Goal: Obtain resource: Download file/media

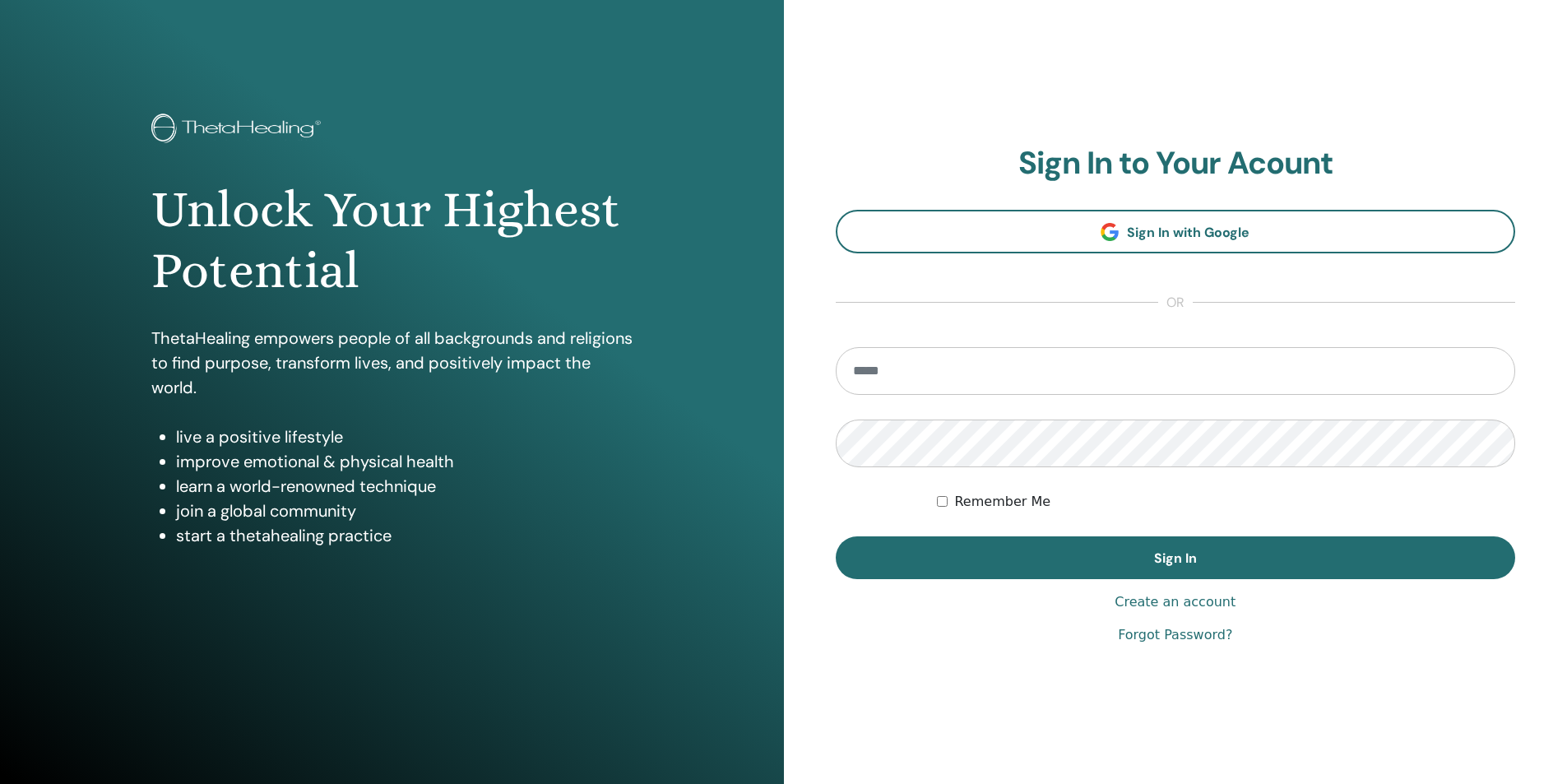
click at [886, 372] on input "email" at bounding box center [1176, 370] width 680 height 48
click at [914, 373] on input "email" at bounding box center [1176, 370] width 680 height 48
type input "*"
type input "**********"
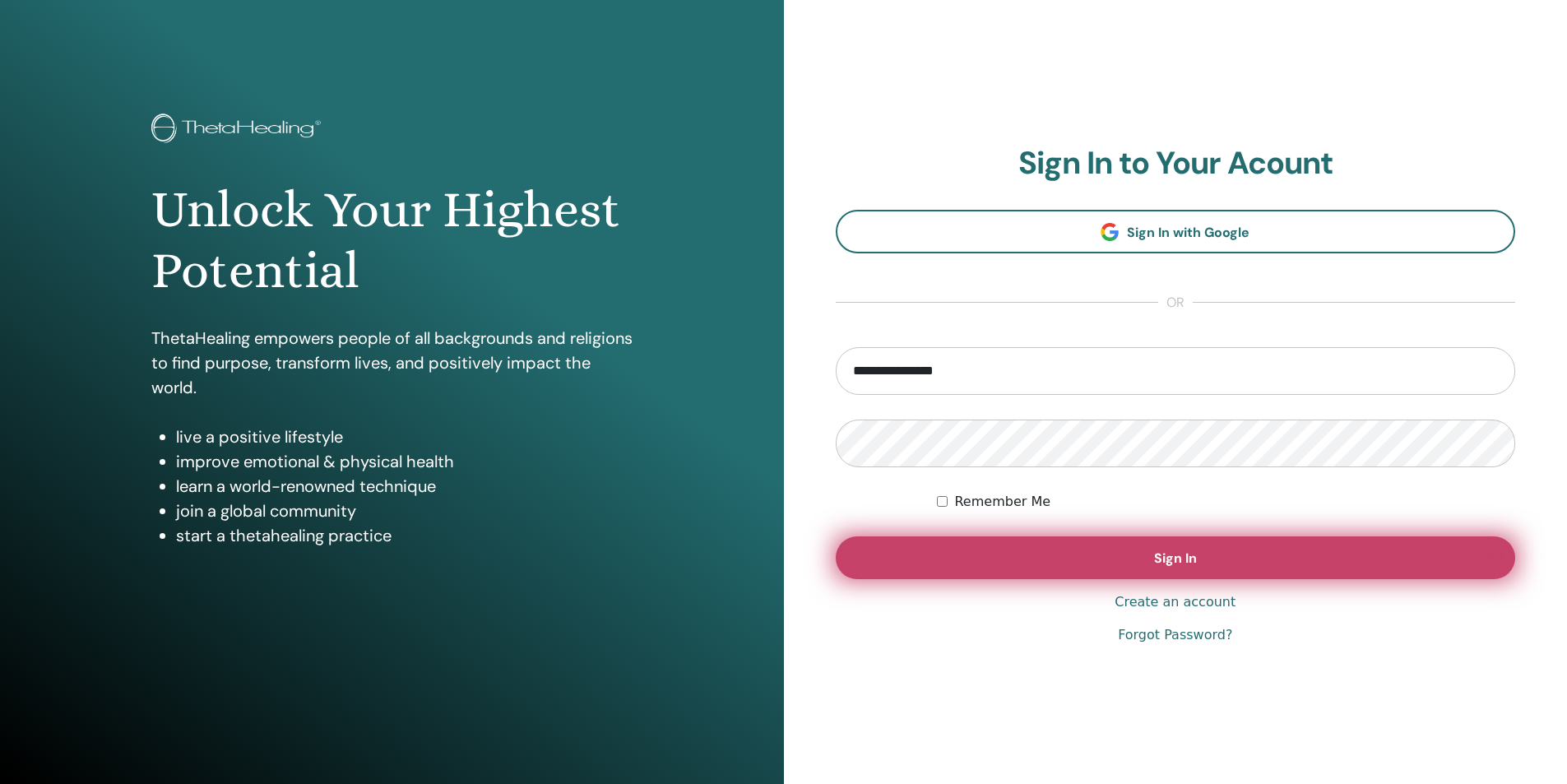
click at [1128, 565] on button "Sign In" at bounding box center [1176, 557] width 680 height 42
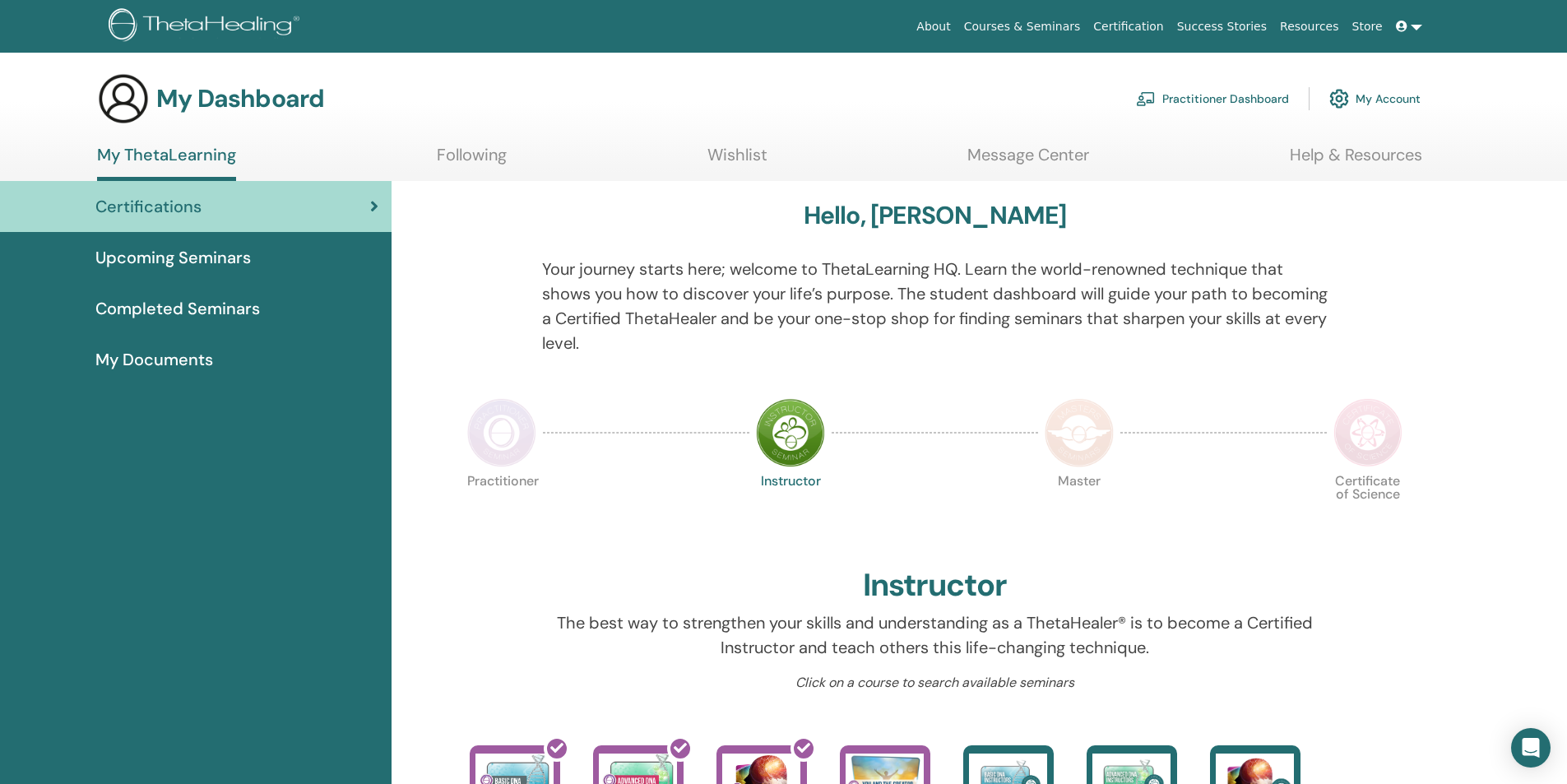
click at [1414, 23] on link at bounding box center [1410, 26] width 40 height 30
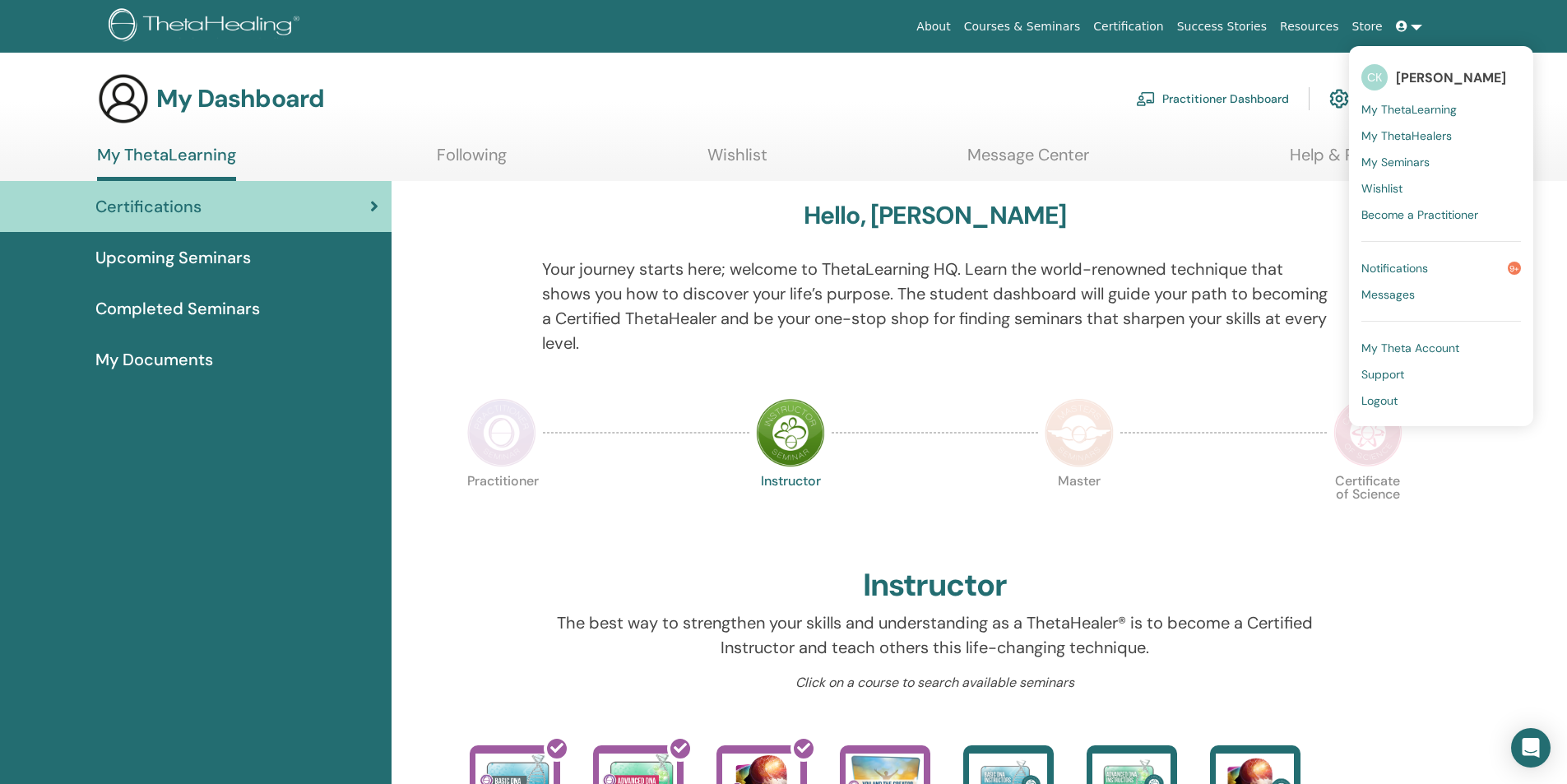
click at [957, 25] on link "About" at bounding box center [934, 26] width 47 height 30
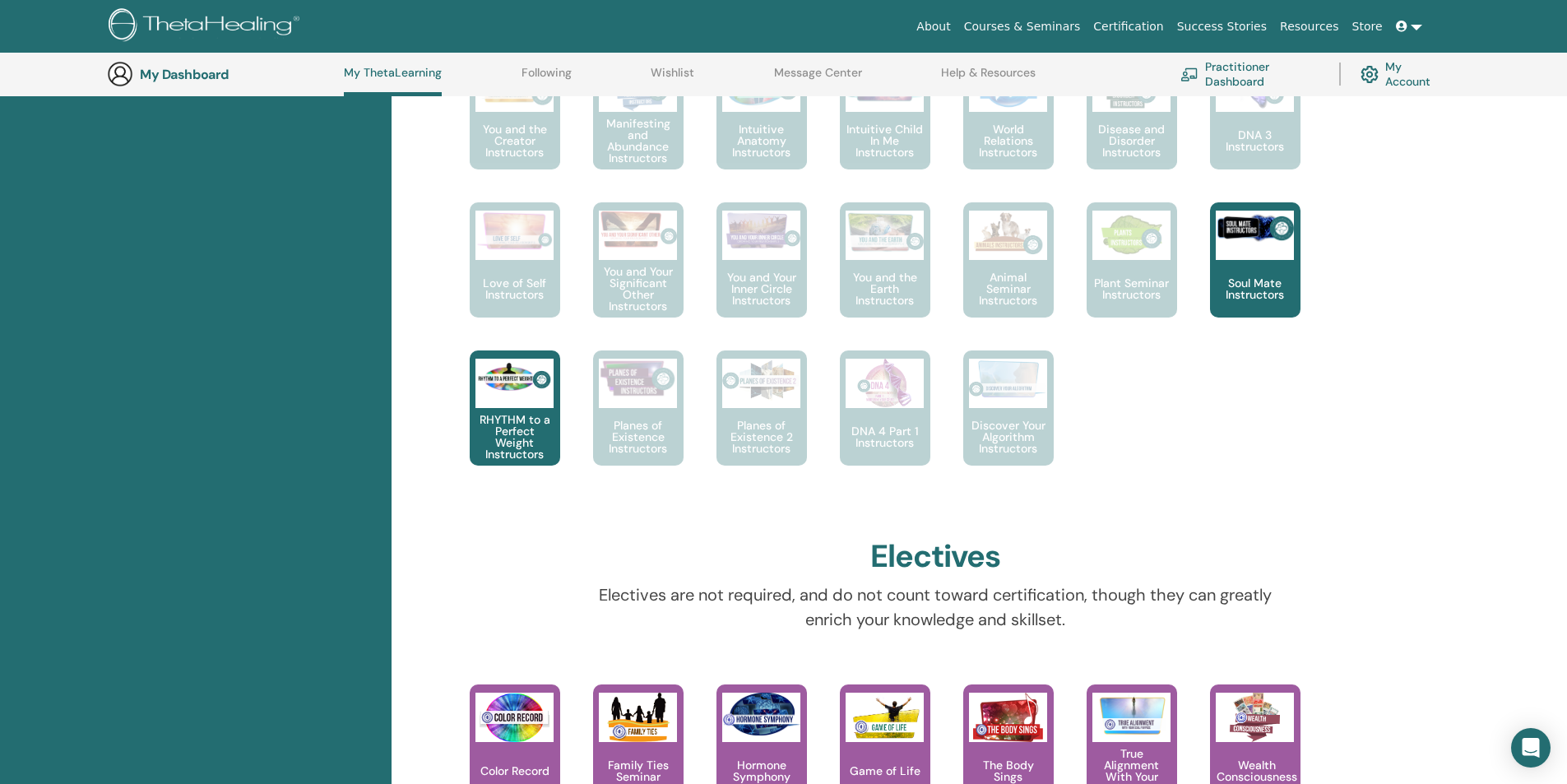
scroll to position [948, 0]
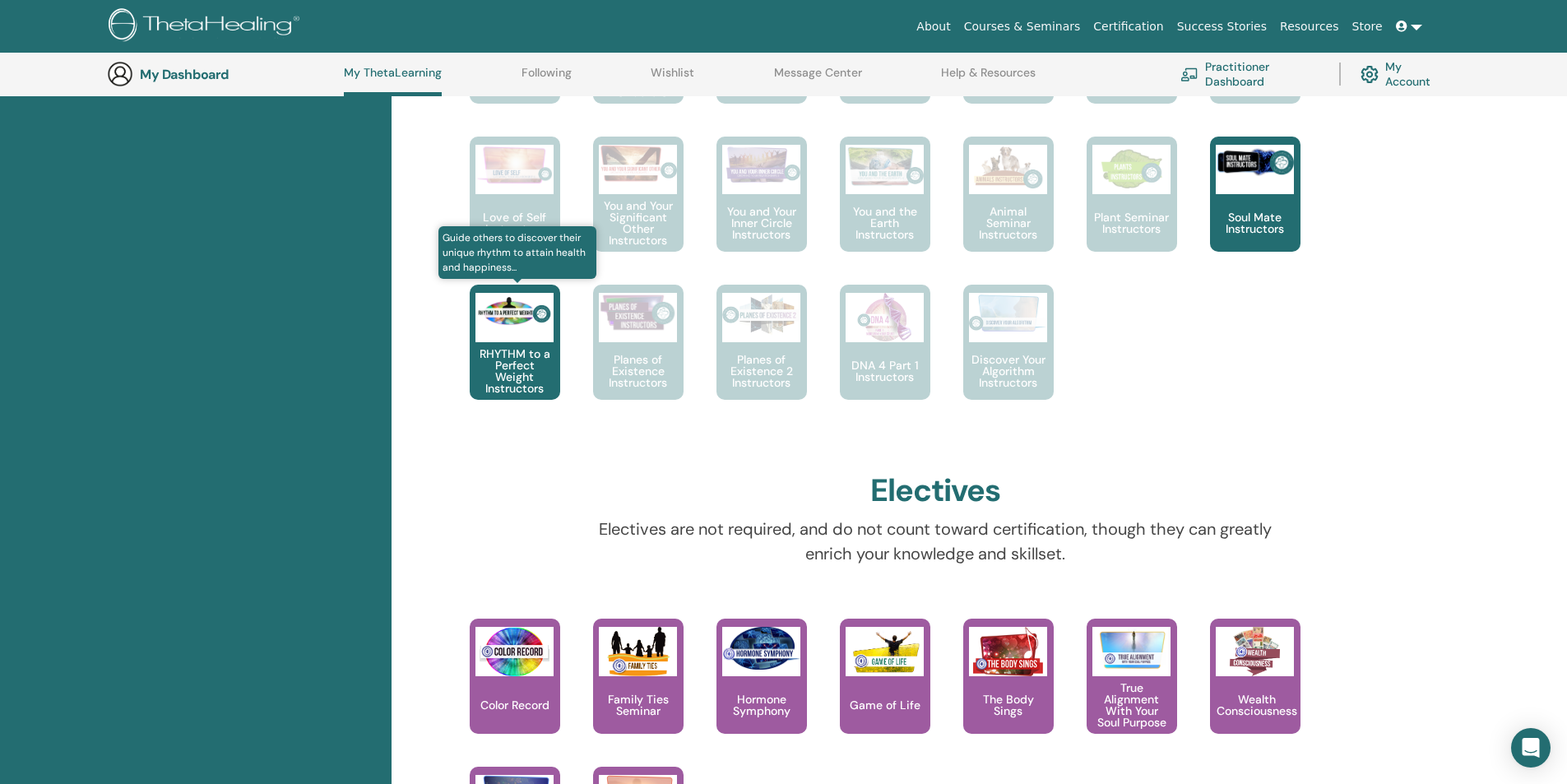
click at [524, 361] on p "RHYTHM to a Perfect Weight Instructors" at bounding box center [515, 370] width 90 height 46
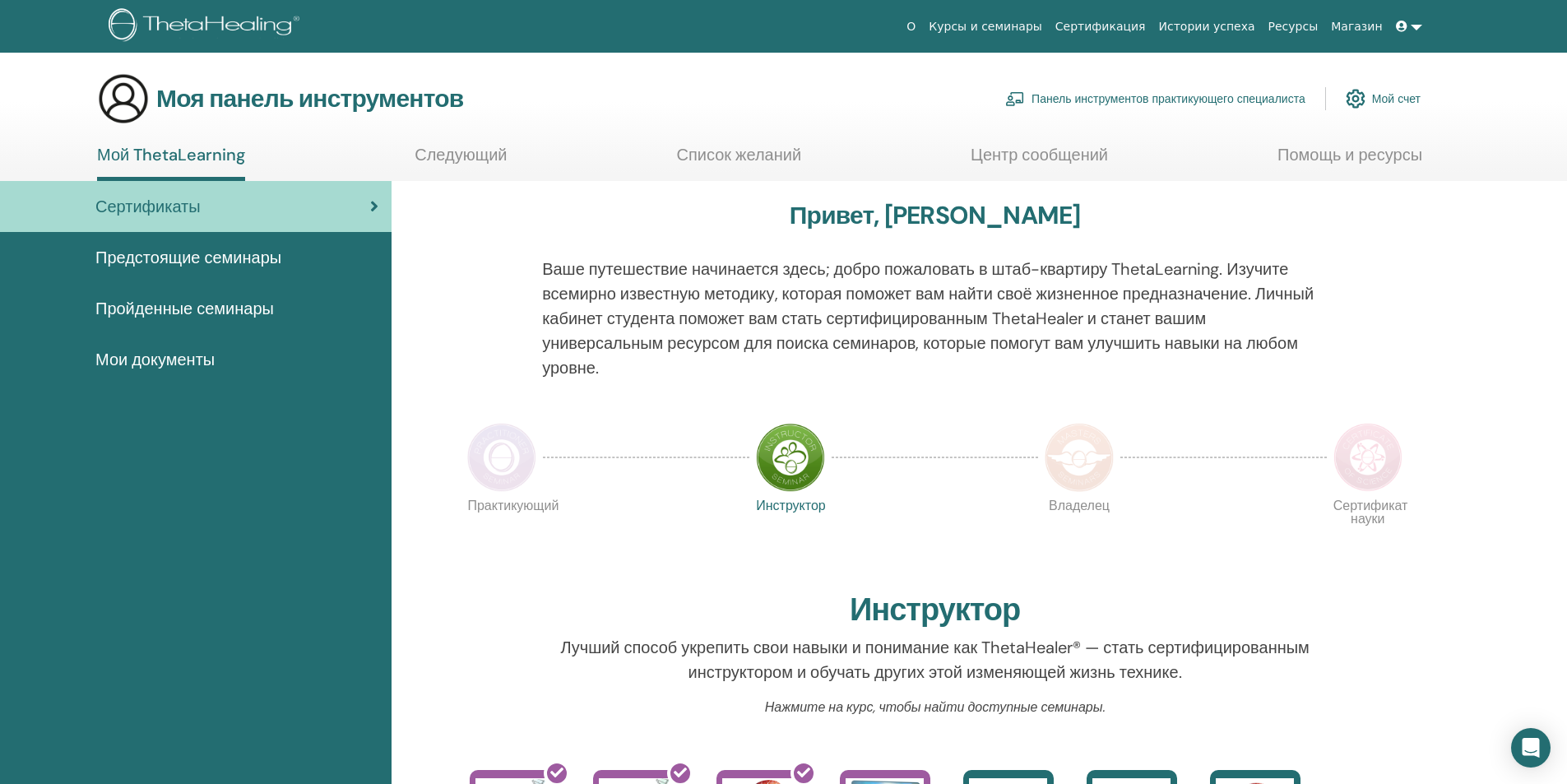
click at [167, 358] on font "Мои документы" at bounding box center [154, 359] width 119 height 22
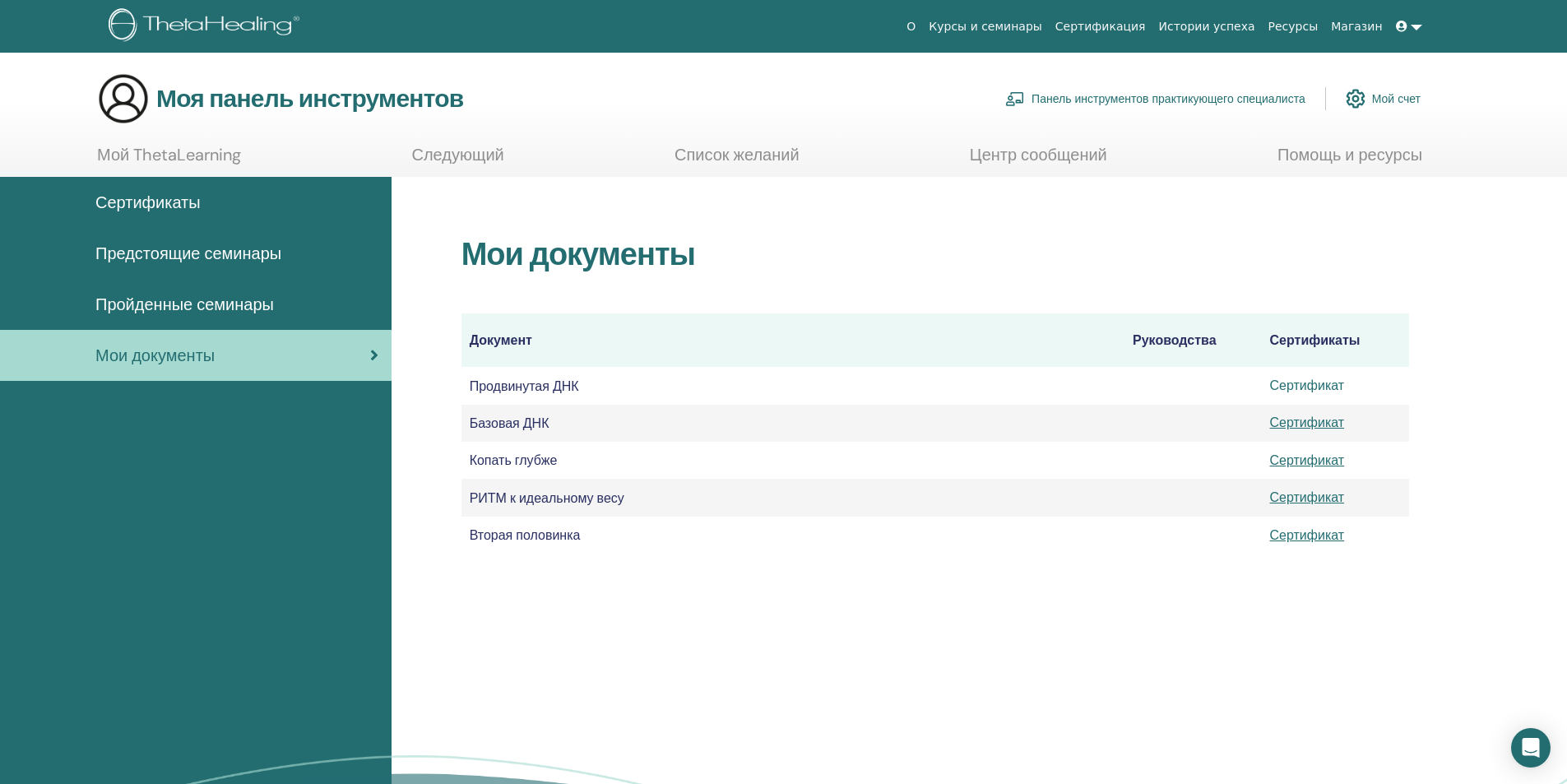
click at [1318, 383] on font "Сертификат" at bounding box center [1308, 385] width 75 height 17
